Goal: Information Seeking & Learning: Learn about a topic

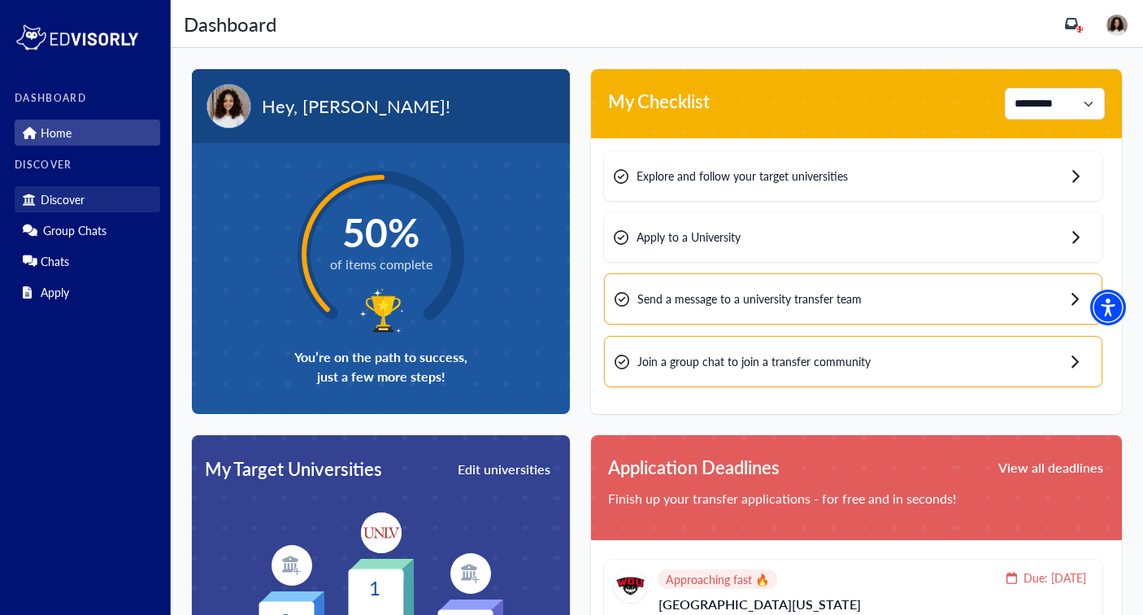
click at [86, 198] on link "Discover" at bounding box center [88, 199] width 146 height 26
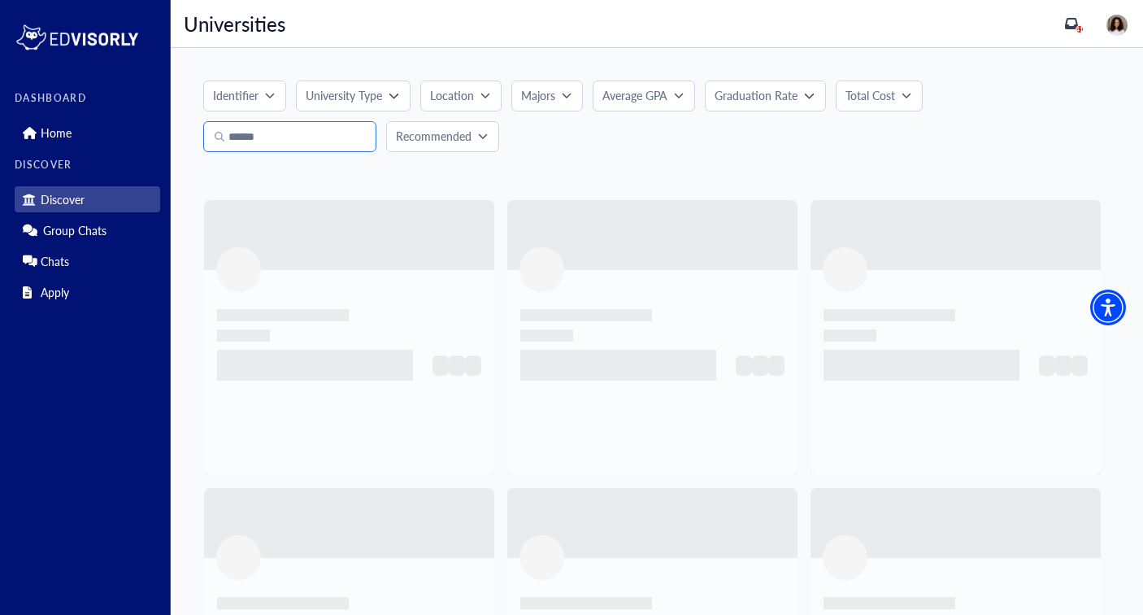
click at [297, 146] on input "Search" at bounding box center [289, 136] width 173 height 31
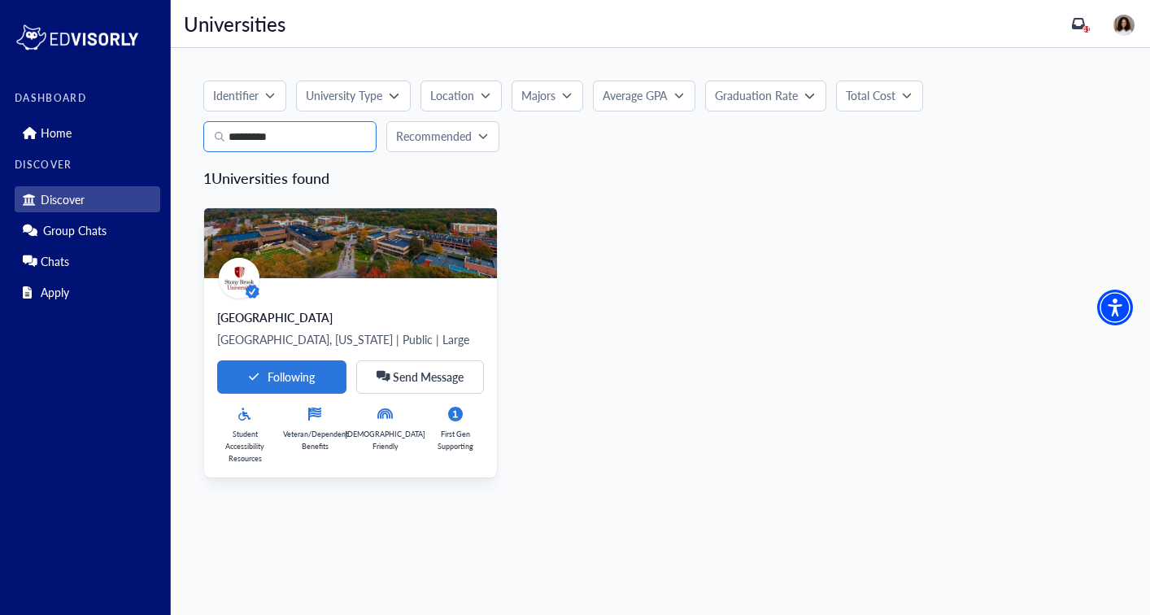
type input "*********"
click at [343, 255] on img at bounding box center [350, 243] width 293 height 70
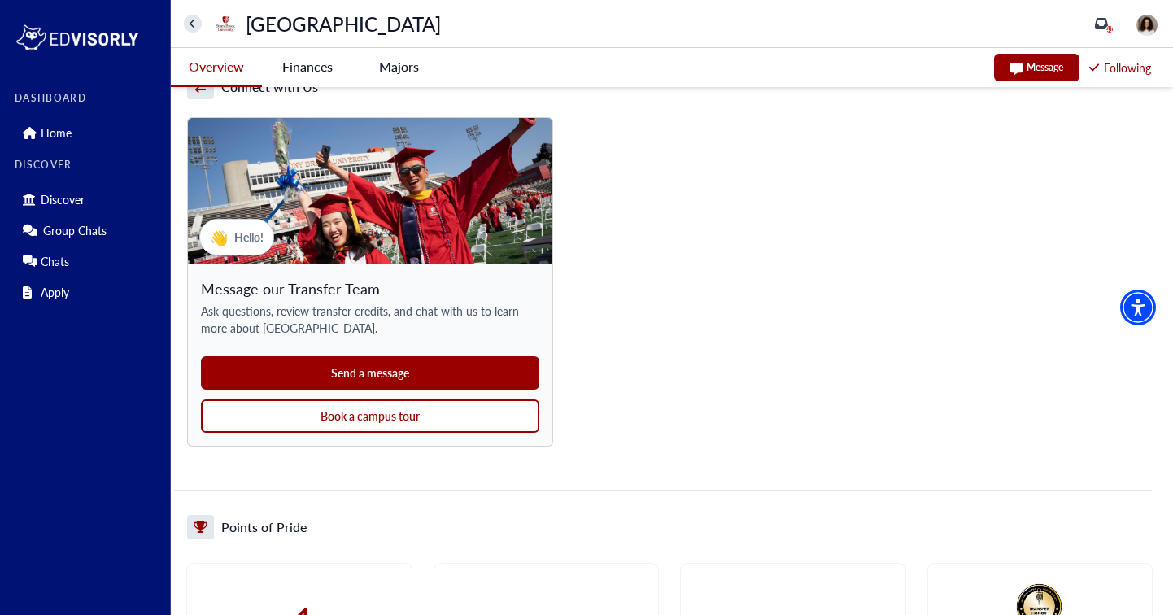
scroll to position [1267, 0]
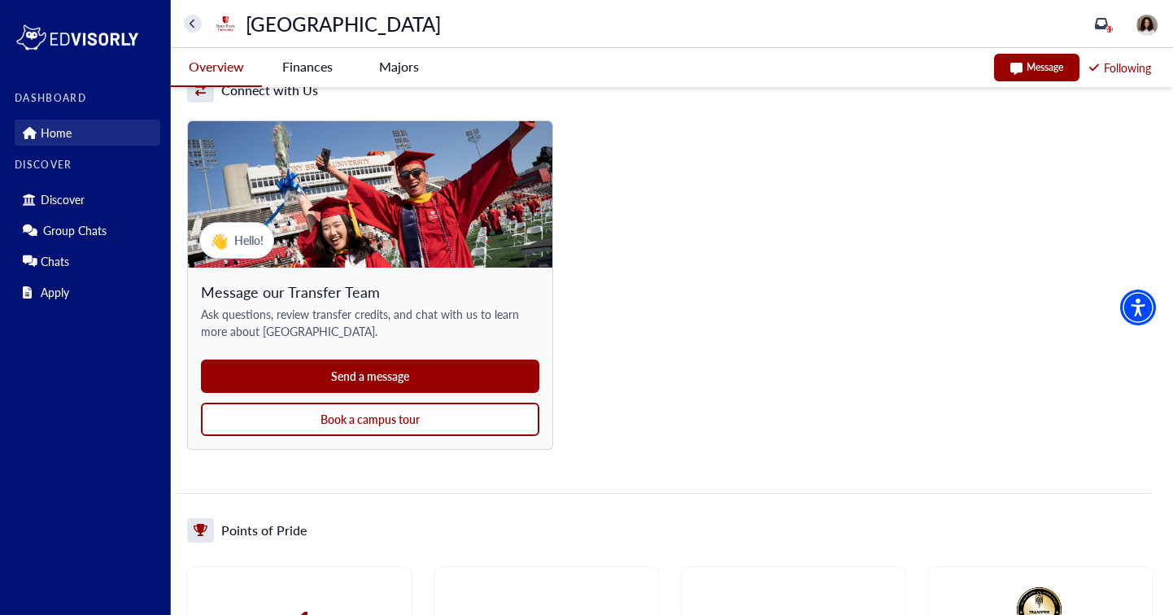
click at [61, 141] on link "Home" at bounding box center [88, 133] width 146 height 26
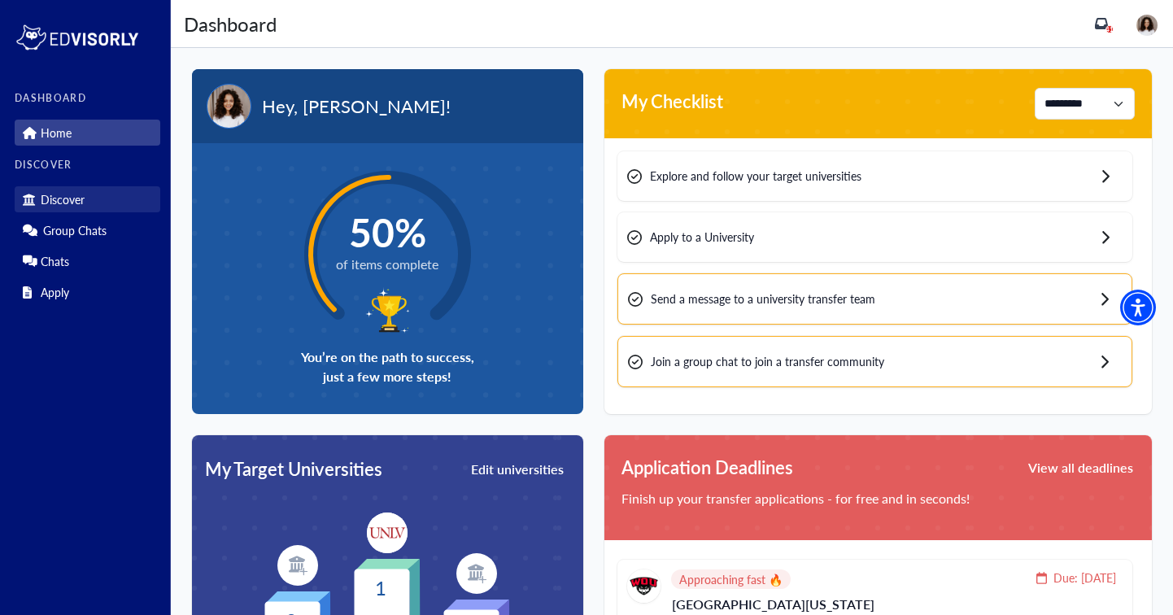
click at [108, 201] on link "Discover" at bounding box center [88, 199] width 146 height 26
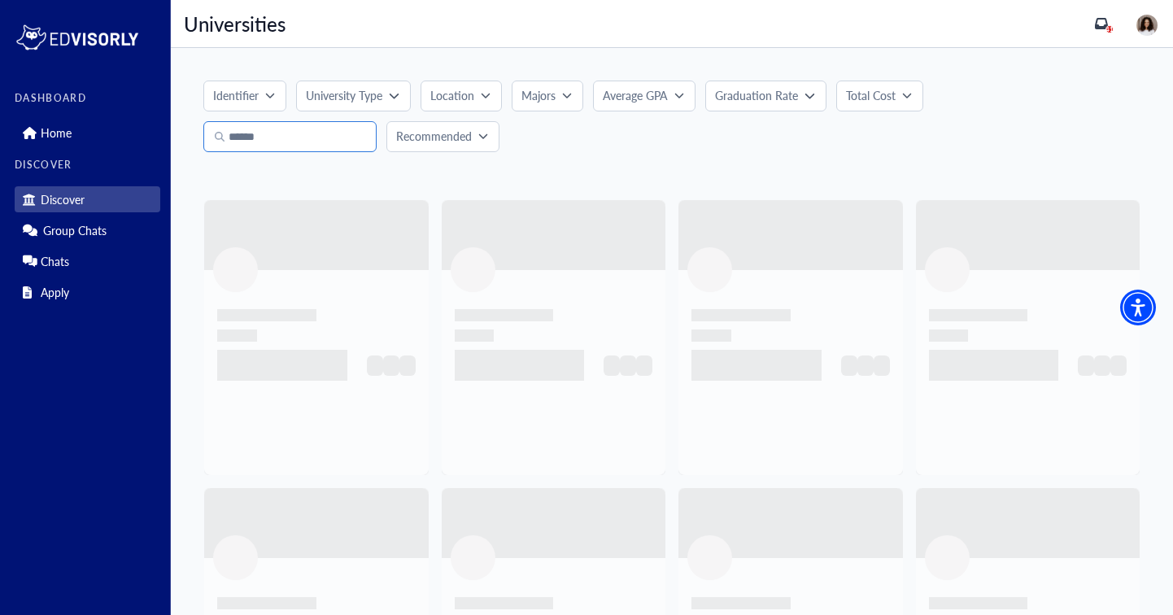
click at [306, 136] on input "Search" at bounding box center [289, 136] width 173 height 31
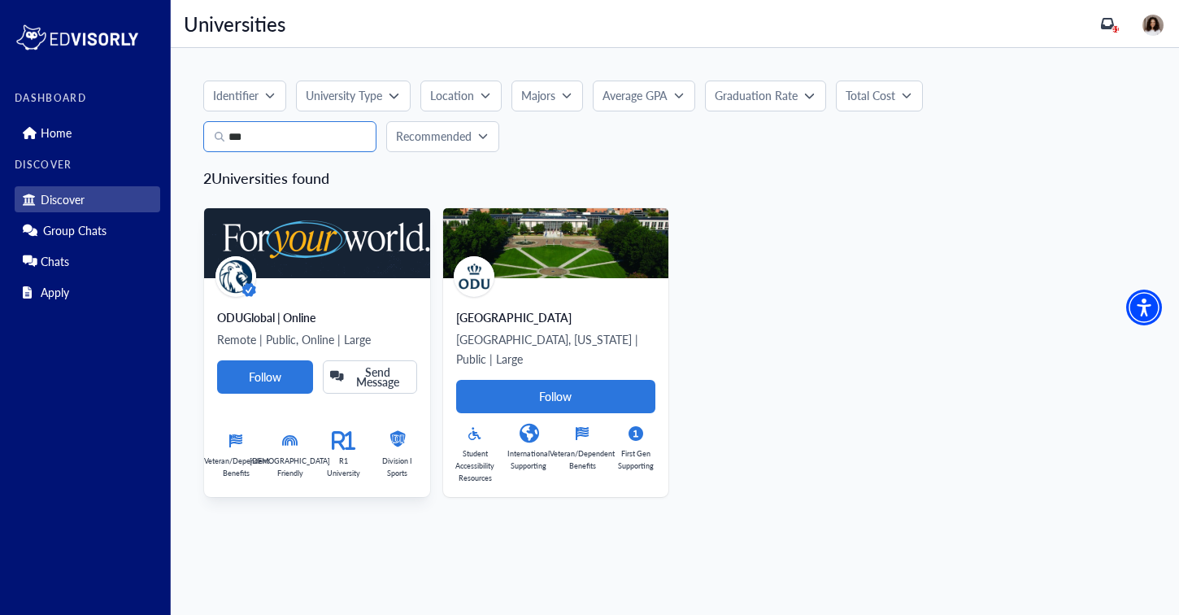
type input "***"
click at [317, 247] on img at bounding box center [317, 243] width 226 height 70
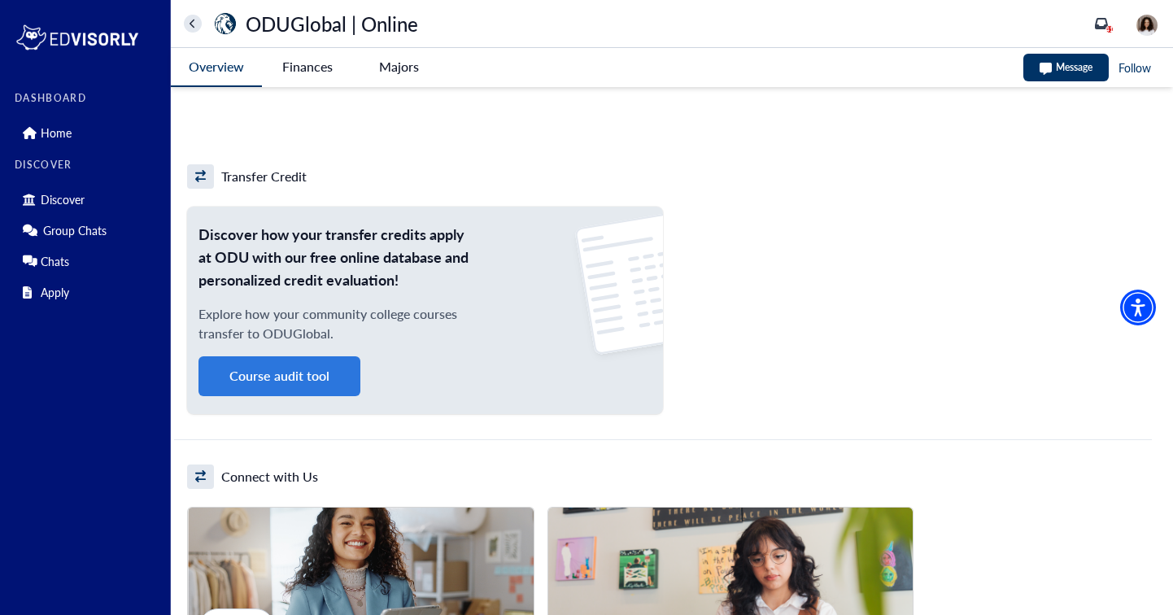
scroll to position [1149, 0]
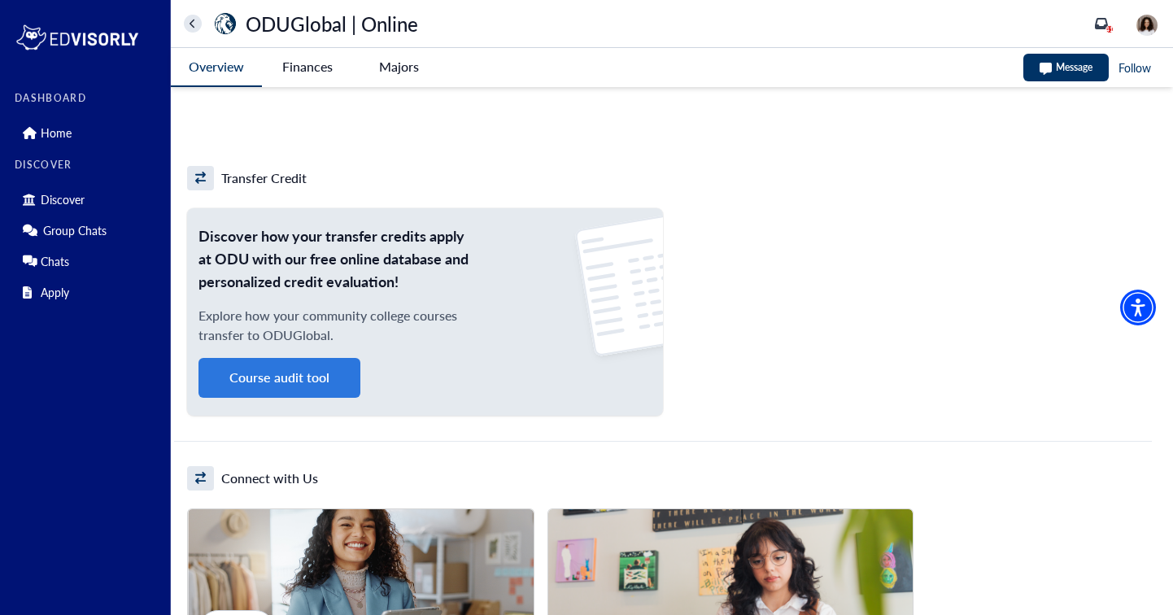
click at [290, 381] on button "Course audit tool" at bounding box center [279, 378] width 162 height 40
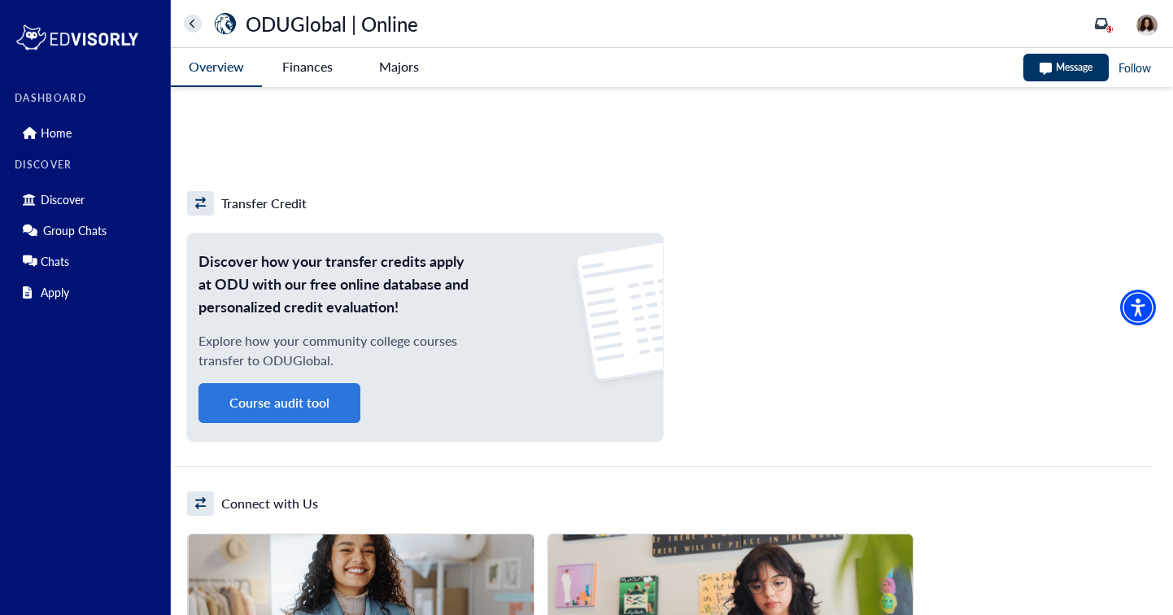
scroll to position [1121, 0]
